Goal: Task Accomplishment & Management: Manage account settings

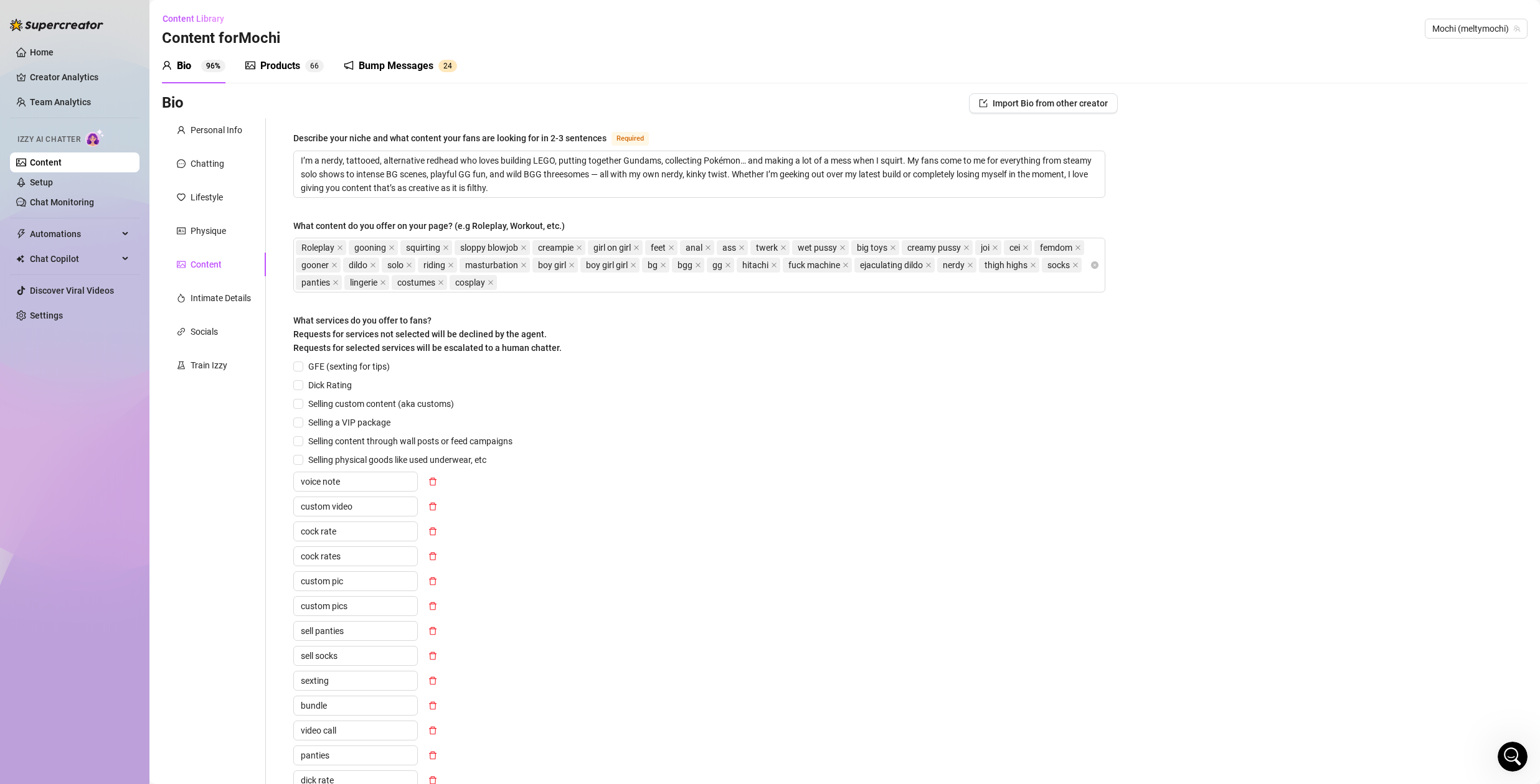
scroll to position [347, 0]
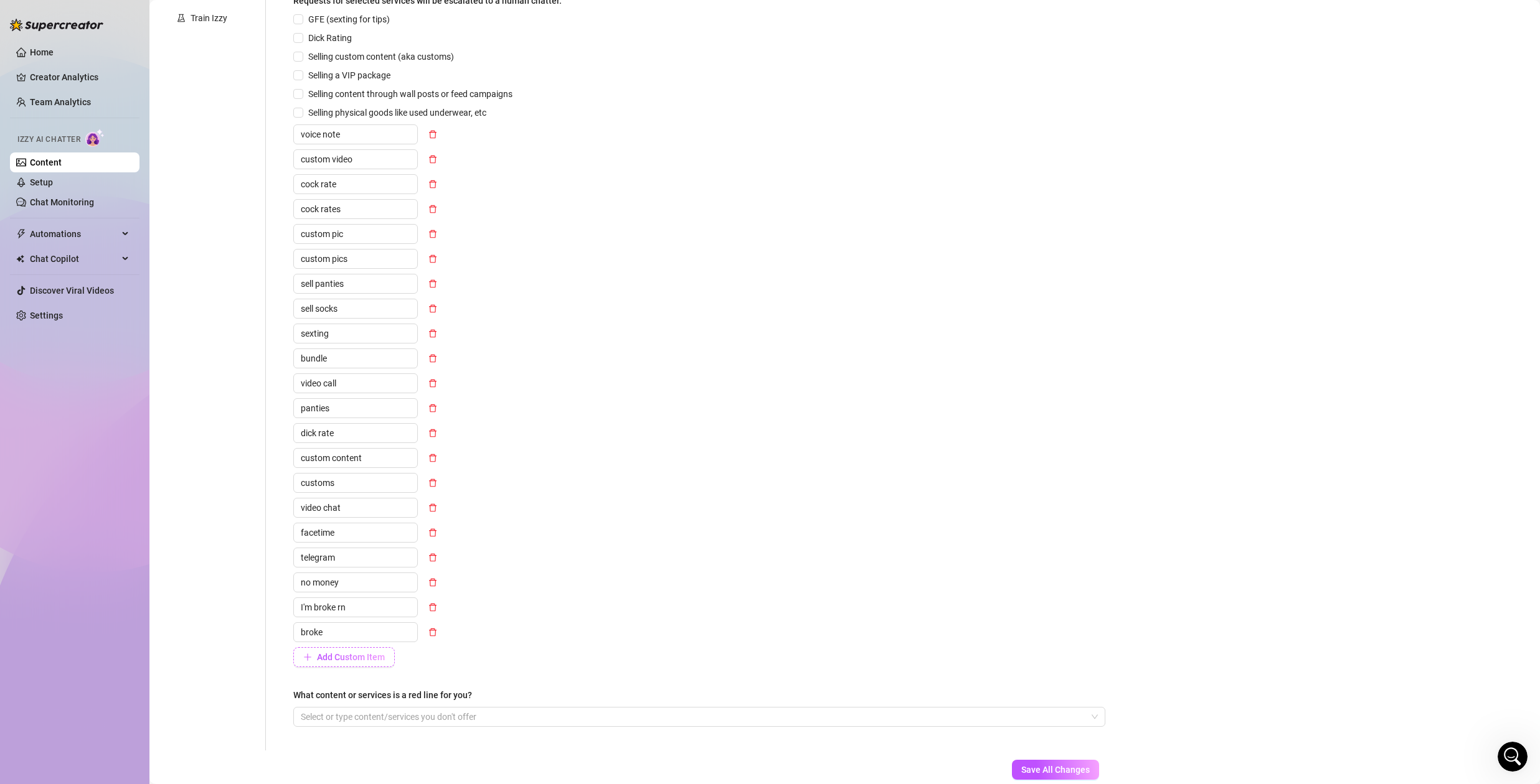
click at [328, 657] on span "Add Custom Item" at bounding box center [351, 657] width 68 height 10
paste input "I sent you a $5.00 tip under this post"
type input "I sent you a $5.00 tip under this post"
drag, startPoint x: 413, startPoint y: 657, endPoint x: 350, endPoint y: 656, distance: 63.0
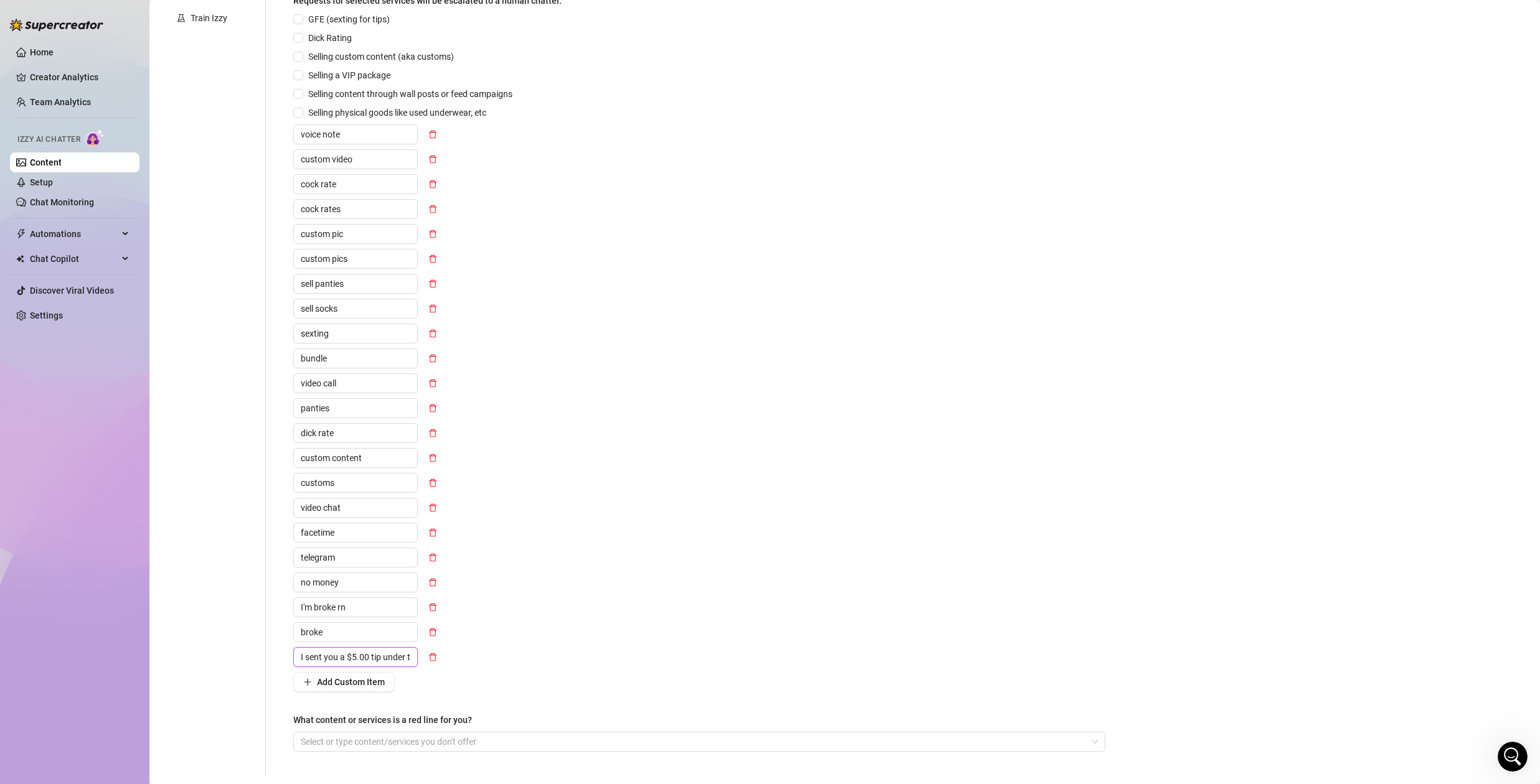
click at [350, 656] on input "I sent you a $5.00 tip under this post" at bounding box center [355, 657] width 125 height 20
click at [366, 657] on input "I sent you a $5.00 tip under this post" at bounding box center [355, 657] width 125 height 20
drag, startPoint x: 300, startPoint y: 658, endPoint x: 462, endPoint y: 659, distance: 162.0
click at [462, 659] on div "I sent you a $5.00 tip under this post" at bounding box center [405, 657] width 224 height 20
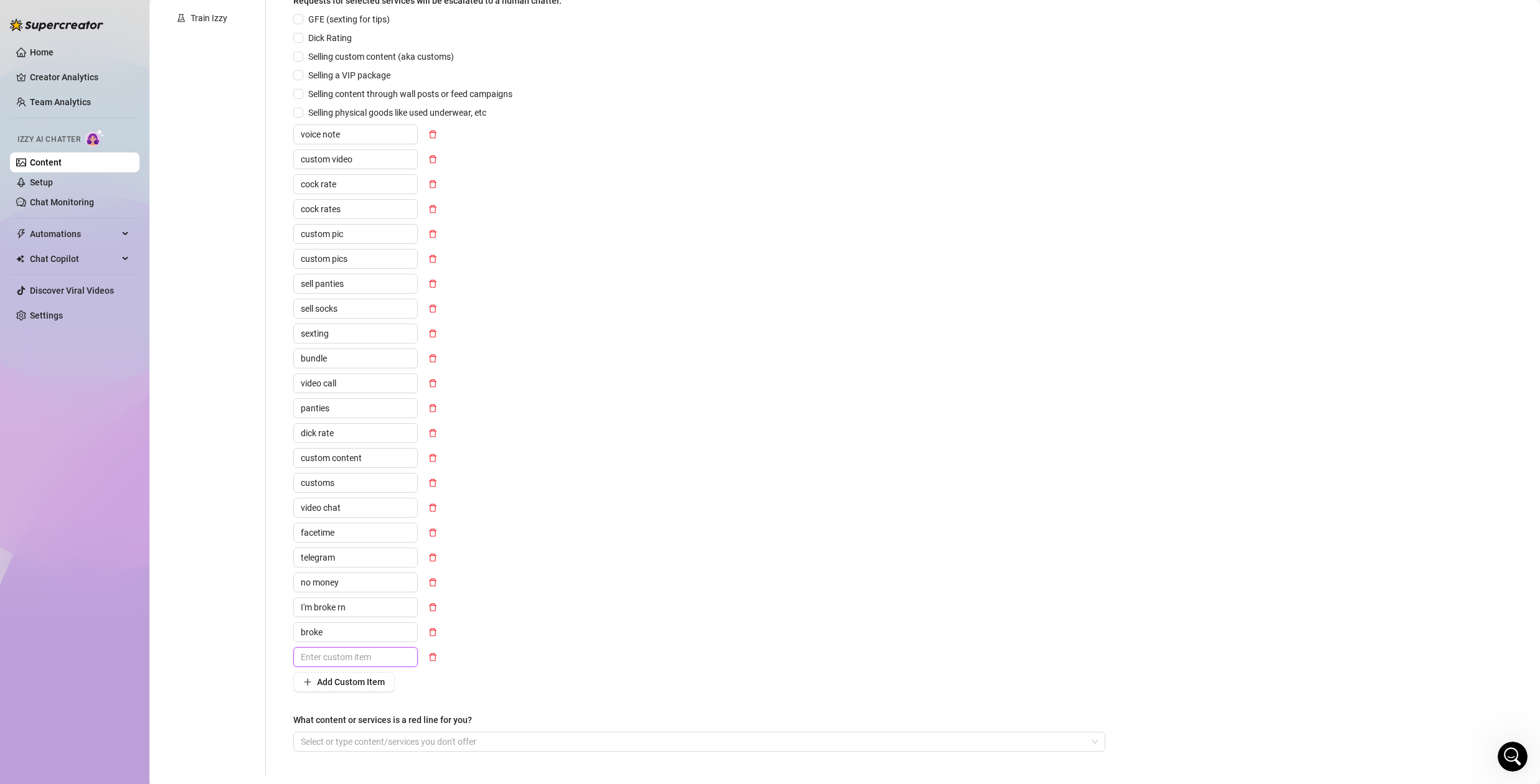
scroll to position [0, 0]
click at [439, 656] on button "button" at bounding box center [432, 657] width 20 height 20
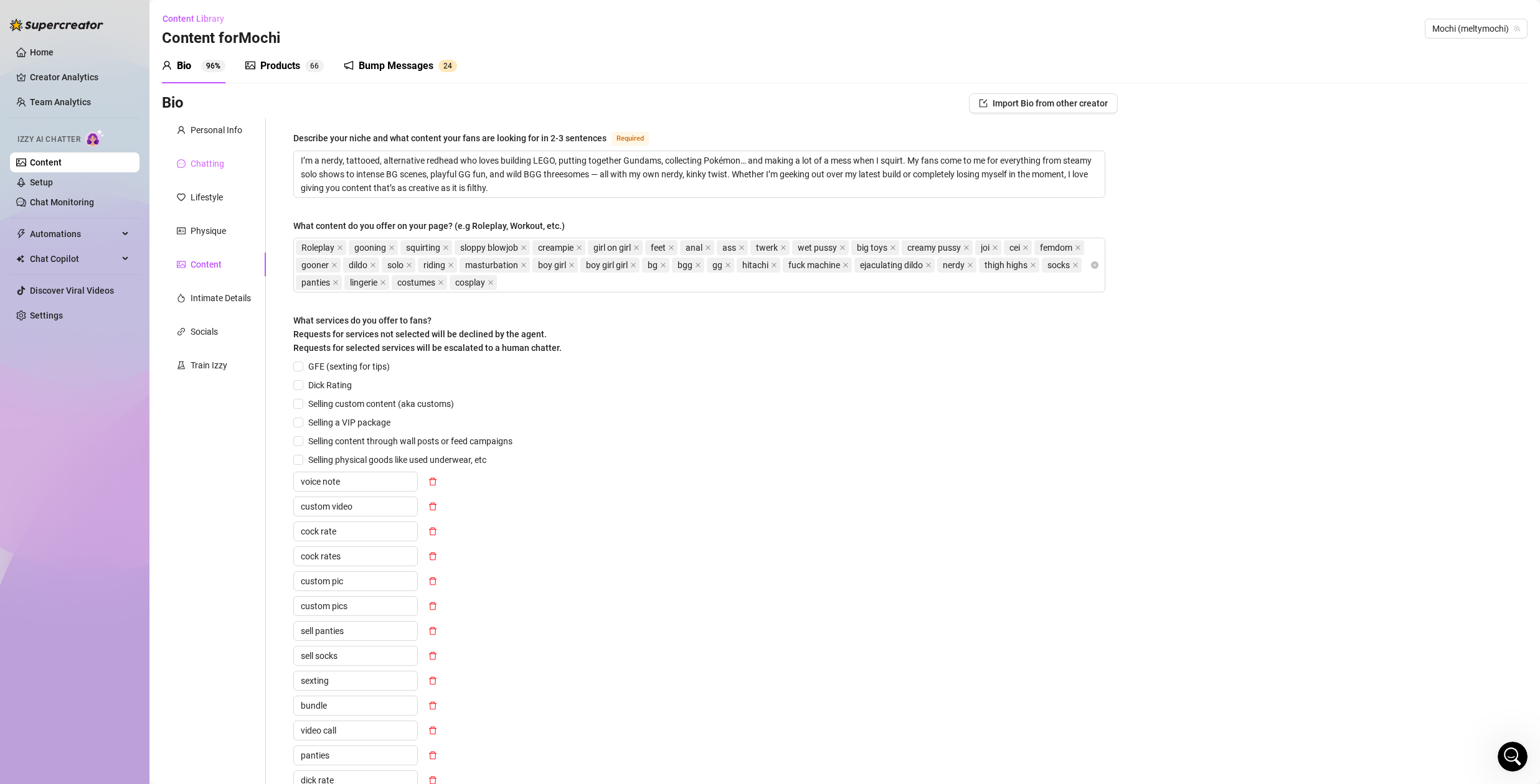
click at [204, 154] on div "Chatting" at bounding box center [214, 163] width 104 height 24
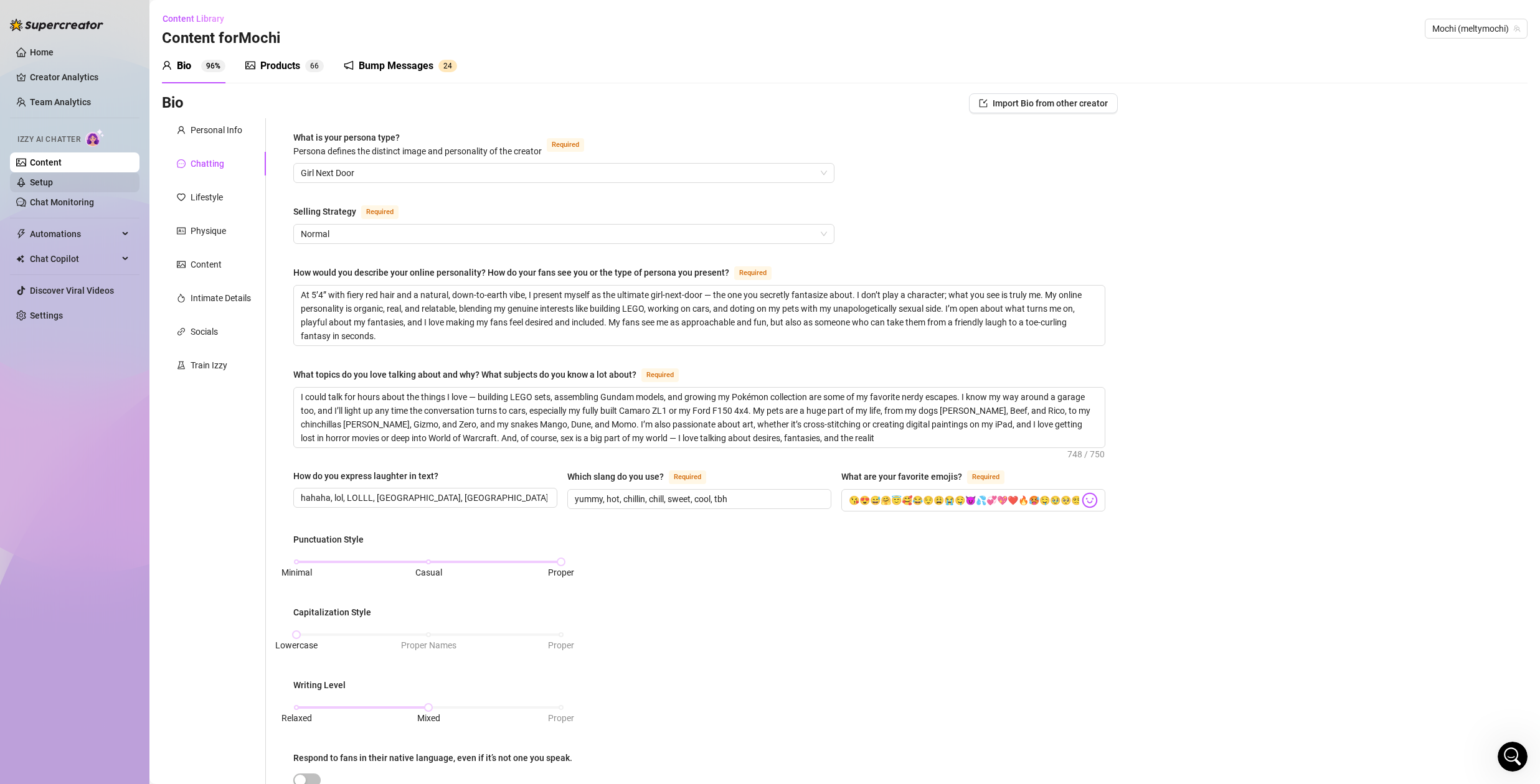
click at [53, 182] on link "Setup" at bounding box center [41, 182] width 23 height 10
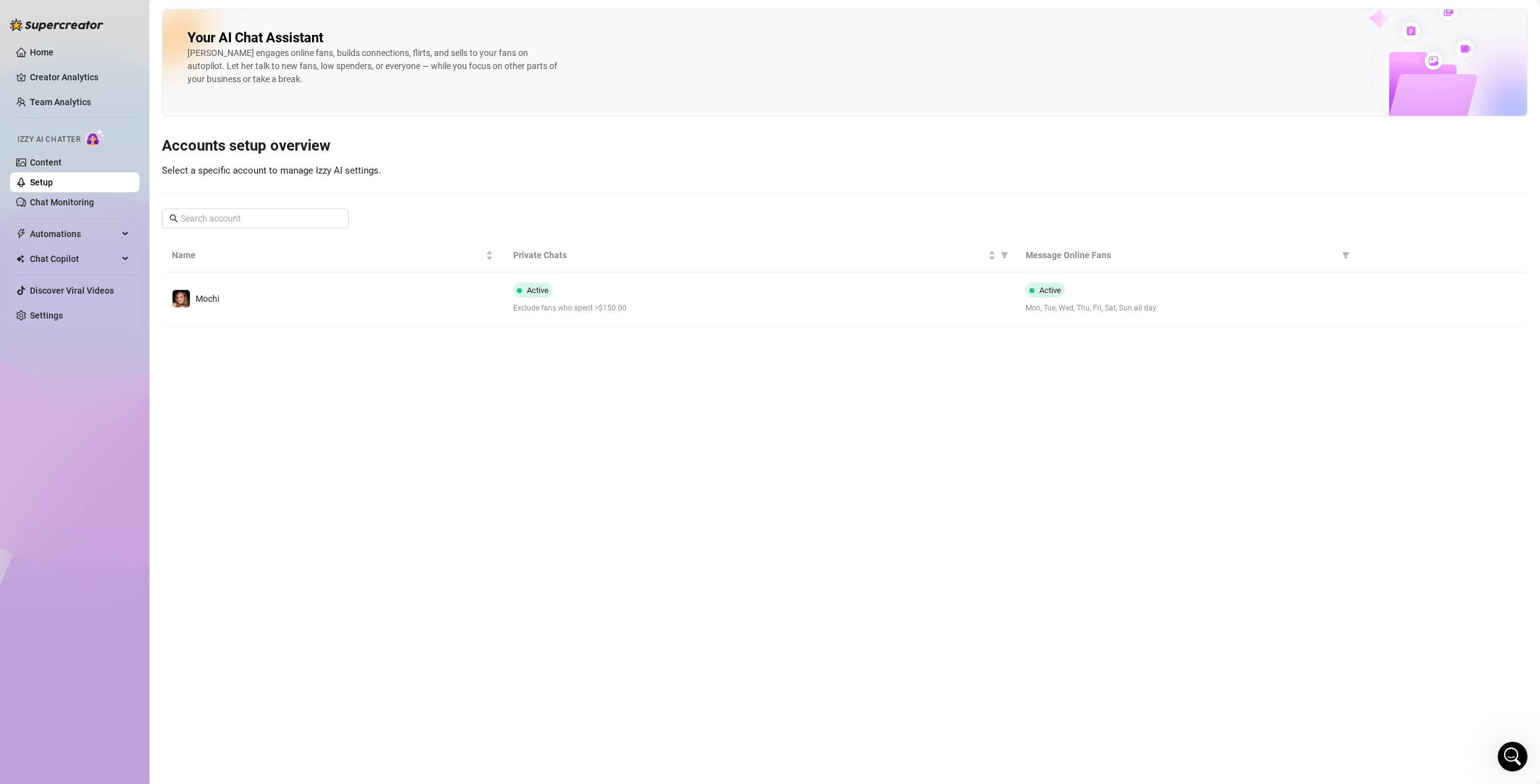
click at [478, 327] on main "Your AI Chat Assistant [PERSON_NAME] engages online fans, builds connections, f…" at bounding box center [844, 392] width 1390 height 784
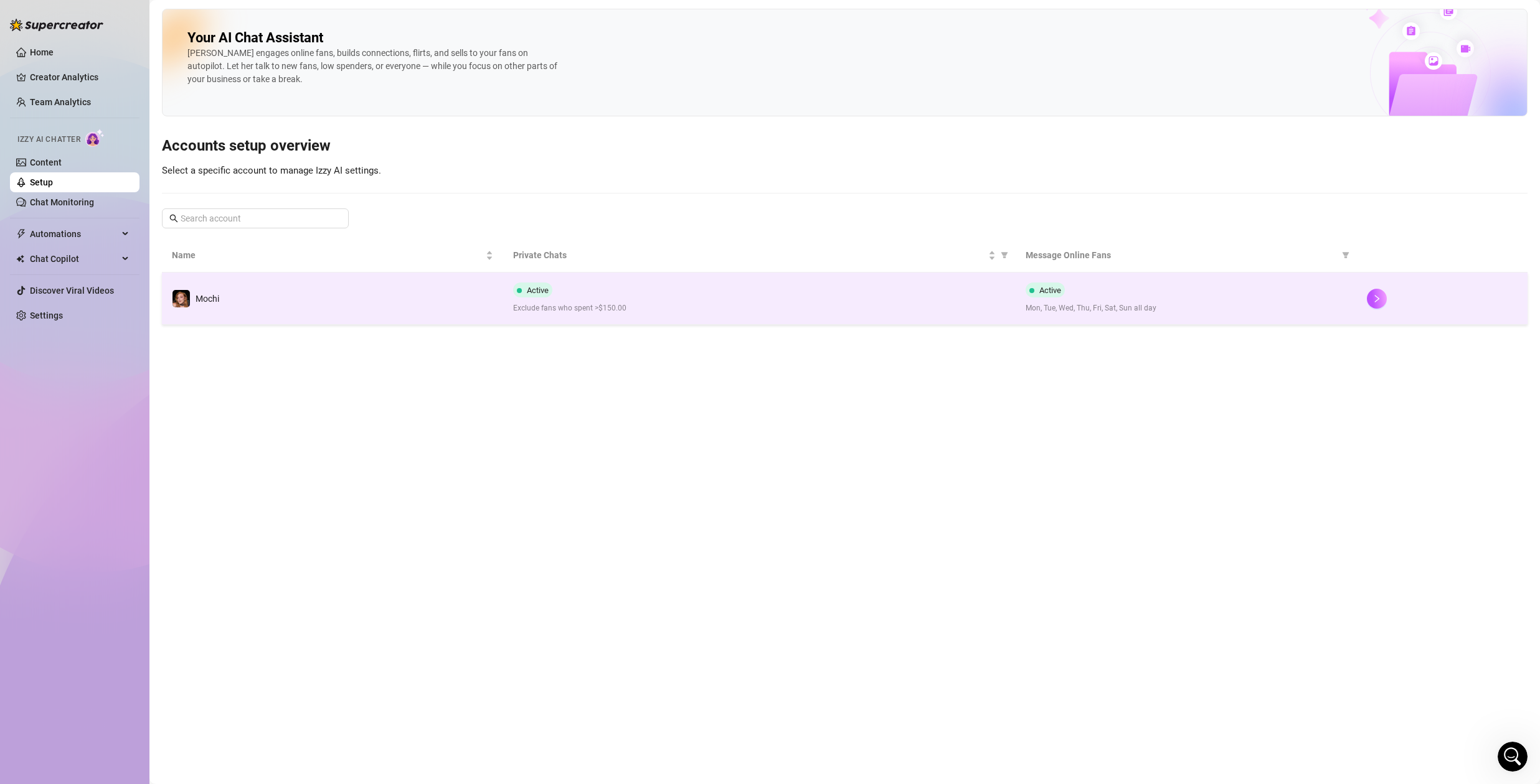
click at [481, 311] on td "Mochi" at bounding box center [333, 298] width 341 height 52
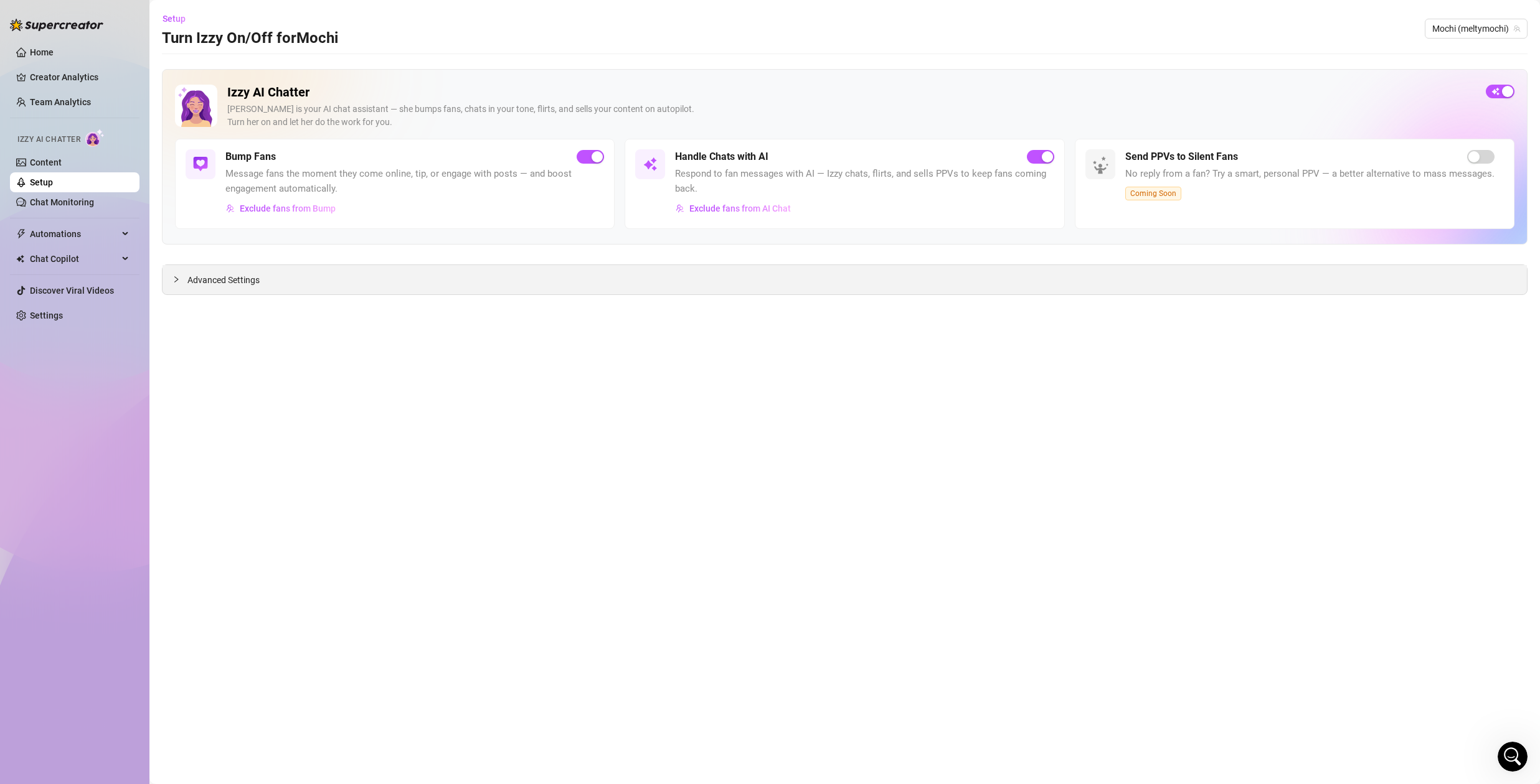
click at [236, 276] on span "Advanced Settings" at bounding box center [224, 280] width 72 height 14
